Goal: Transaction & Acquisition: Book appointment/travel/reservation

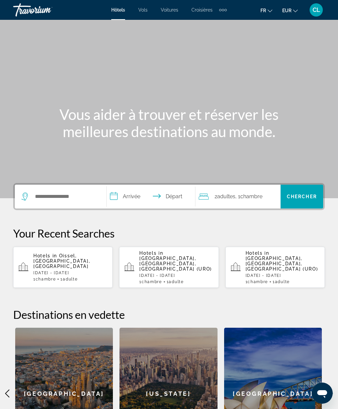
click at [45, 267] on div "Hotels in [GEOGRAPHIC_DATA], [GEOGRAPHIC_DATA], [GEOGRAPHIC_DATA] [DATE] - [DAT…" at bounding box center [70, 267] width 74 height 28
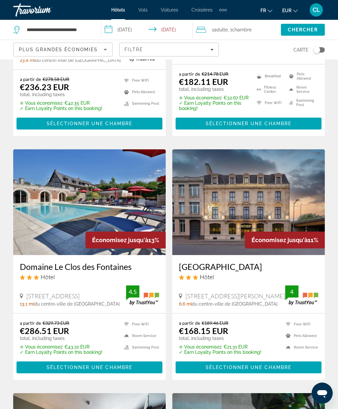
scroll to position [709, 0]
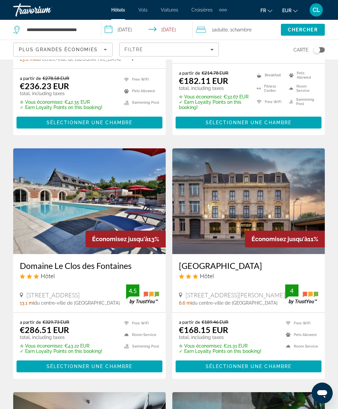
click at [321, 44] on div "Carte" at bounding box center [275, 50] width 99 height 20
click at [312, 52] on button "Toggle map" at bounding box center [317, 50] width 16 height 6
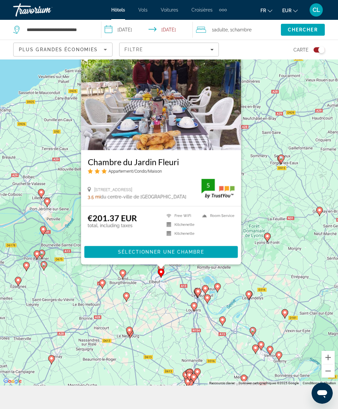
click at [239, 66] on img "Main content" at bounding box center [161, 98] width 160 height 106
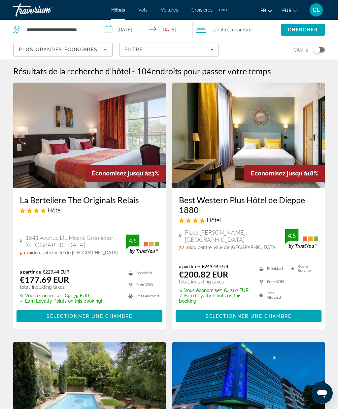
click at [317, 75] on div "Résultats de la recherche d'hôtel - 104 endroits pour passer votre temps" at bounding box center [169, 71] width 312 height 10
click at [319, 70] on div "Résultats de la recherche d'hôtel - 104 endroits pour passer votre temps" at bounding box center [169, 71] width 312 height 10
click at [322, 74] on div "Résultats de la recherche d'hôtel - 104 endroits pour passer votre temps" at bounding box center [169, 71] width 312 height 10
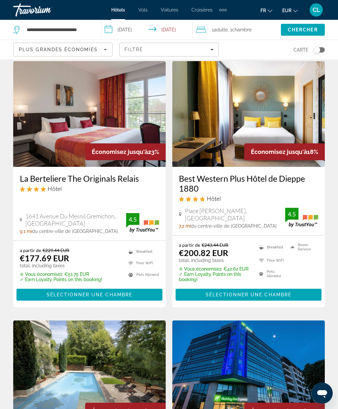
click at [319, 50] on div "Toggle map" at bounding box center [317, 50] width 7 height 7
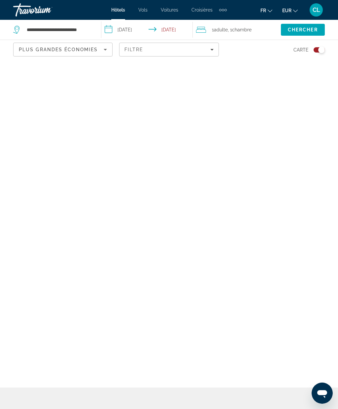
scroll to position [23, 0]
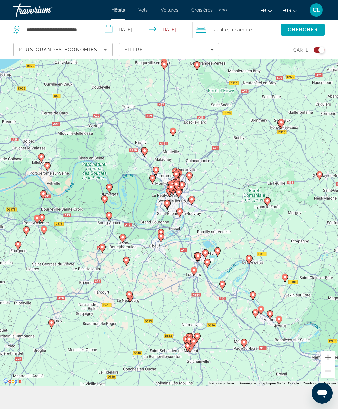
click at [331, 373] on div "Pour activer le glissement avec le clavier, appuyez sur Alt+Entrée. Une fois ce…" at bounding box center [169, 211] width 338 height 350
click at [331, 364] on button "Zoom avant" at bounding box center [328, 357] width 13 height 13
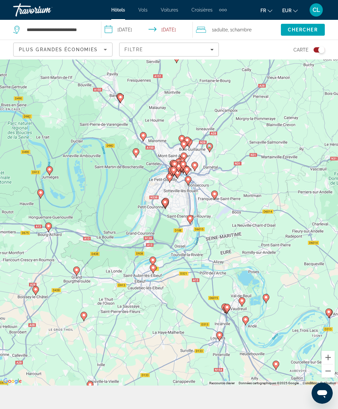
click at [335, 364] on button "Zoom avant" at bounding box center [328, 357] width 13 height 13
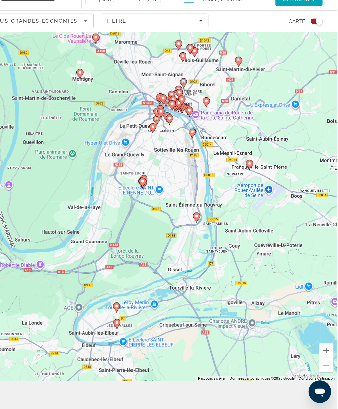
scroll to position [36, 0]
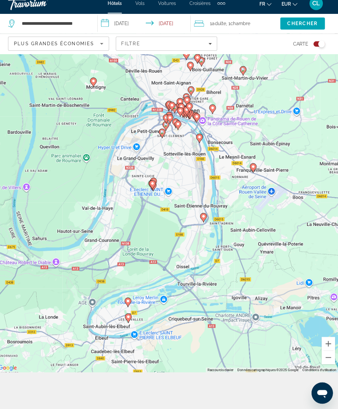
click at [326, 351] on button "Zoom avant" at bounding box center [328, 344] width 13 height 13
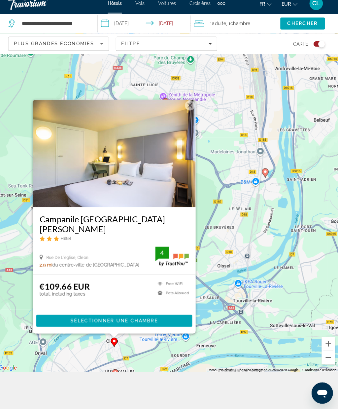
click at [60, 249] on div "Campanile [GEOGRAPHIC_DATA][PERSON_NAME] Hôtel" at bounding box center [117, 233] width 147 height 32
click at [60, 330] on span "Main content" at bounding box center [118, 322] width 154 height 16
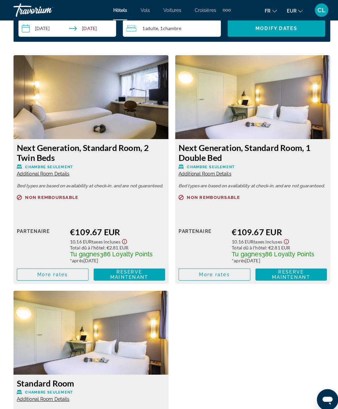
scroll to position [1085, 0]
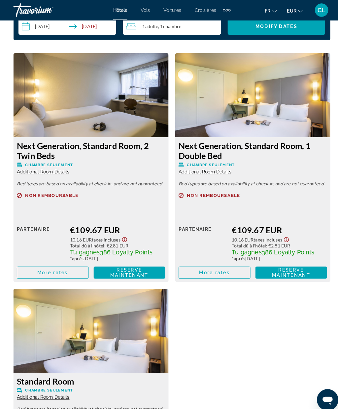
click at [262, 271] on span "Reserve maintenant Plus disponible" at bounding box center [287, 268] width 60 height 11
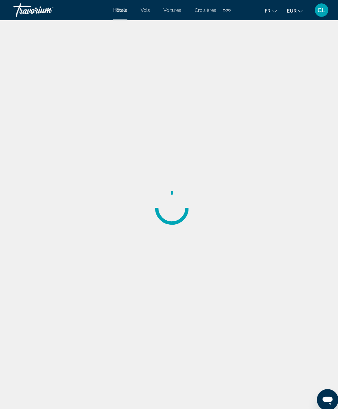
scroll to position [7, 0]
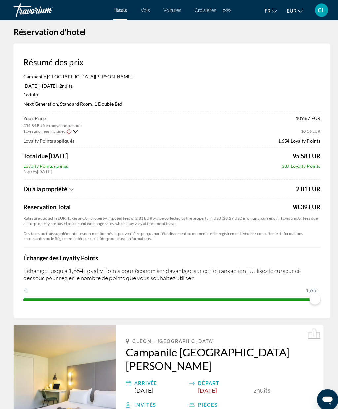
click at [68, 187] on div "Dû à la propriété" at bounding box center [156, 185] width 267 height 7
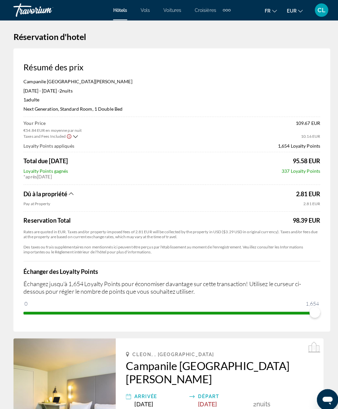
scroll to position [0, 0]
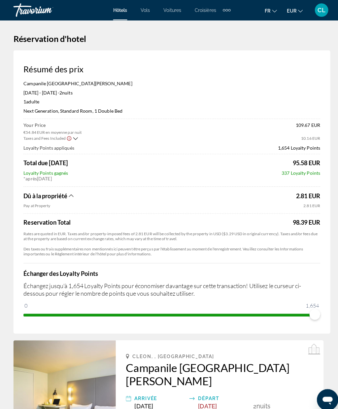
click at [72, 134] on icon "Show Taxes and Fees breakdown" at bounding box center [74, 137] width 5 height 6
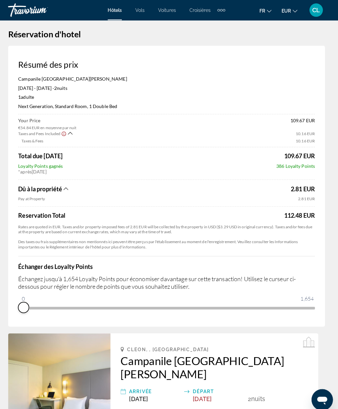
scroll to position [5, 0]
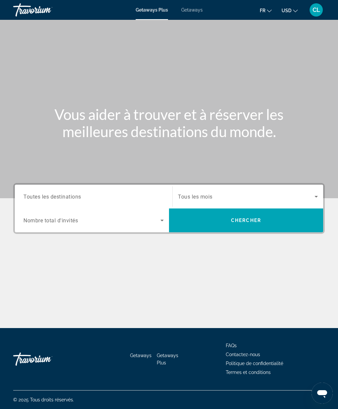
click at [32, 200] on span "Toutes les destinations" at bounding box center [52, 196] width 58 height 6
click at [32, 200] on input "Destination Toutes les destinations" at bounding box center [93, 197] width 140 height 8
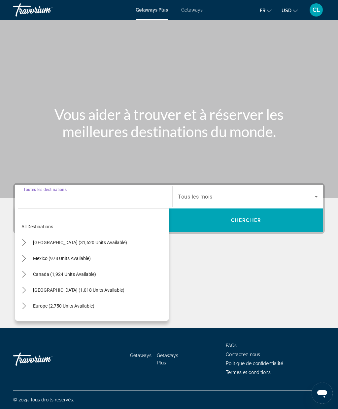
scroll to position [42, 0]
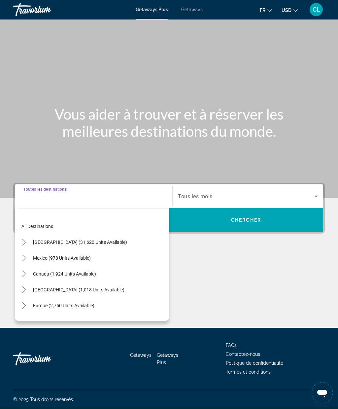
click at [39, 193] on input "Destination Toutes les destinations" at bounding box center [93, 197] width 140 height 8
click at [187, 193] on span "Search widget" at bounding box center [246, 197] width 137 height 8
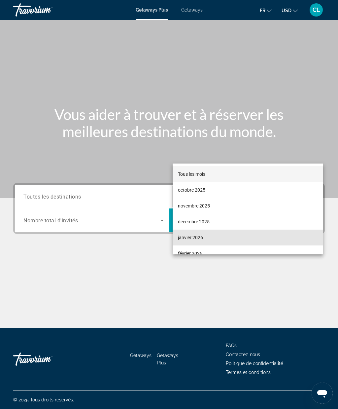
click at [184, 237] on span "janvier 2026" at bounding box center [190, 238] width 25 height 8
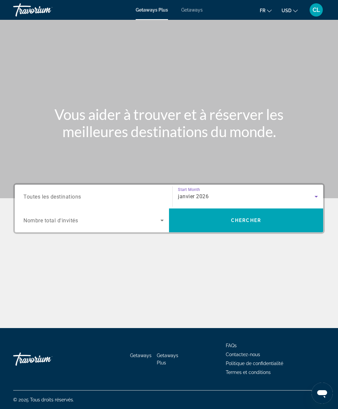
click at [189, 213] on span "Search" at bounding box center [246, 221] width 154 height 16
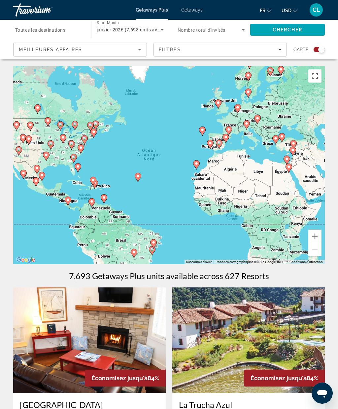
click at [193, 33] on span "Search widget" at bounding box center [210, 30] width 64 height 8
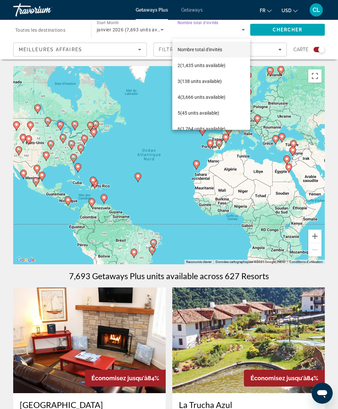
click at [188, 33] on div at bounding box center [169, 204] width 338 height 409
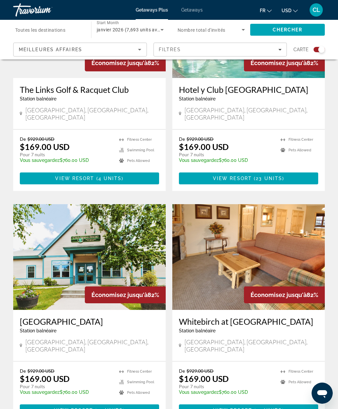
scroll to position [1304, 0]
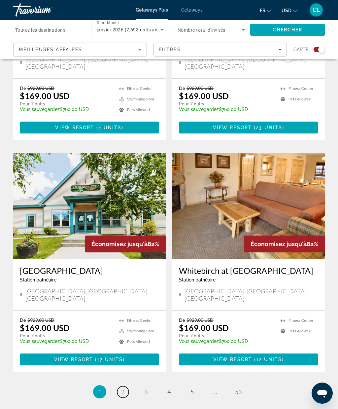
click at [122, 388] on span "2" at bounding box center [122, 391] width 3 height 7
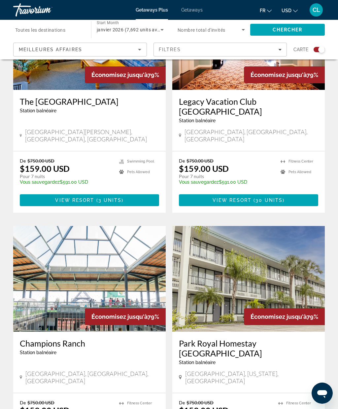
scroll to position [374, 0]
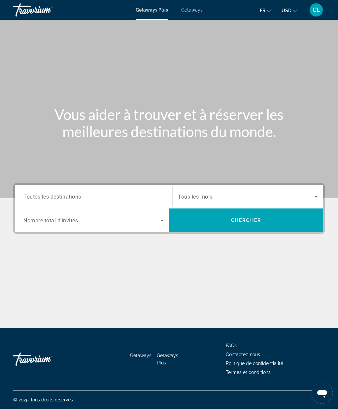
click at [28, 11] on div "Travorium" at bounding box center [46, 9] width 66 height 17
